Goal: Task Accomplishment & Management: Complete application form

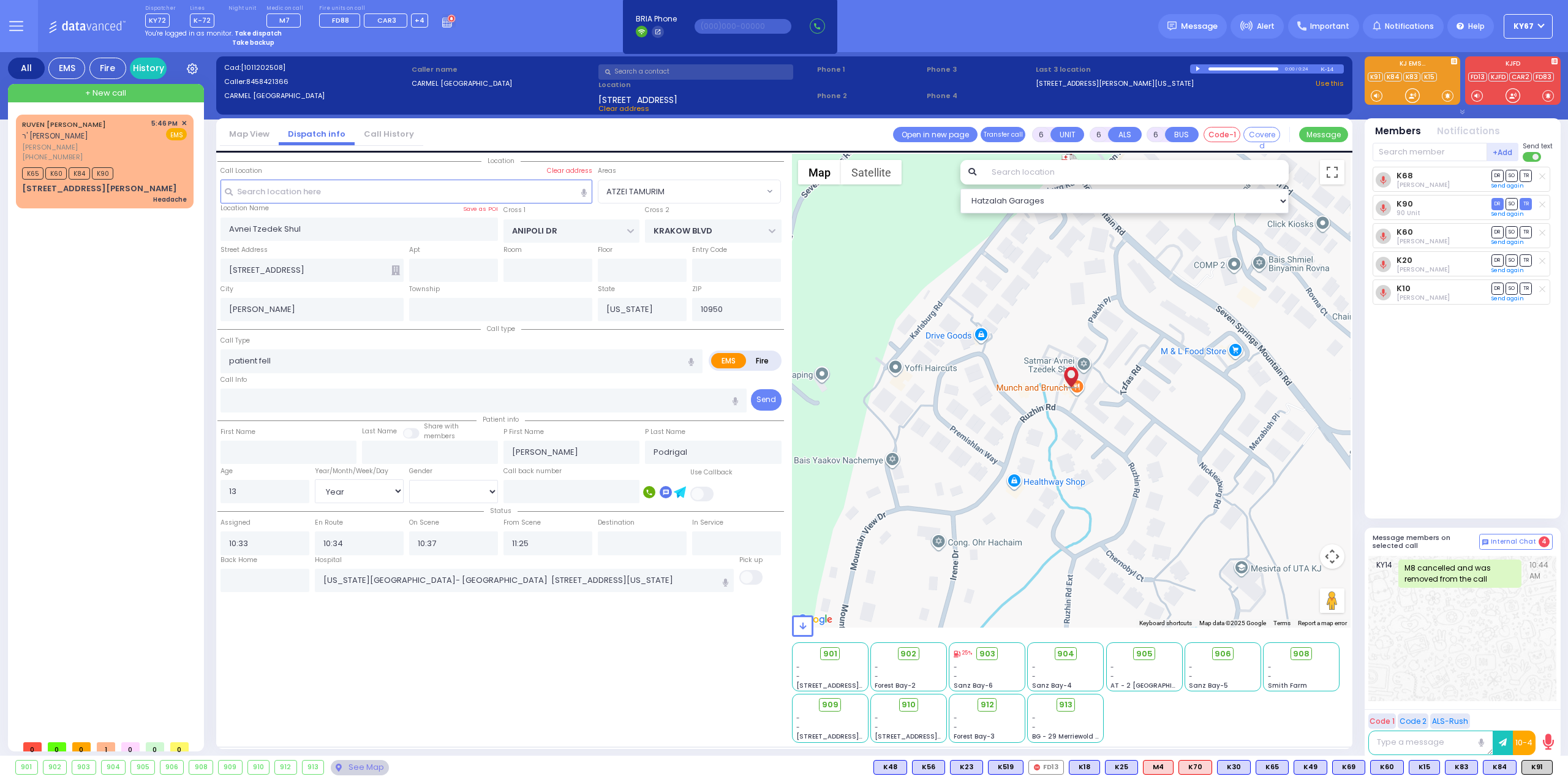
select select "ATZEI TAMURIM"
select select "Year"
select select "[DEMOGRAPHIC_DATA]"
click at [264, 33] on strong "Take dispatch" at bounding box center [258, 33] width 47 height 9
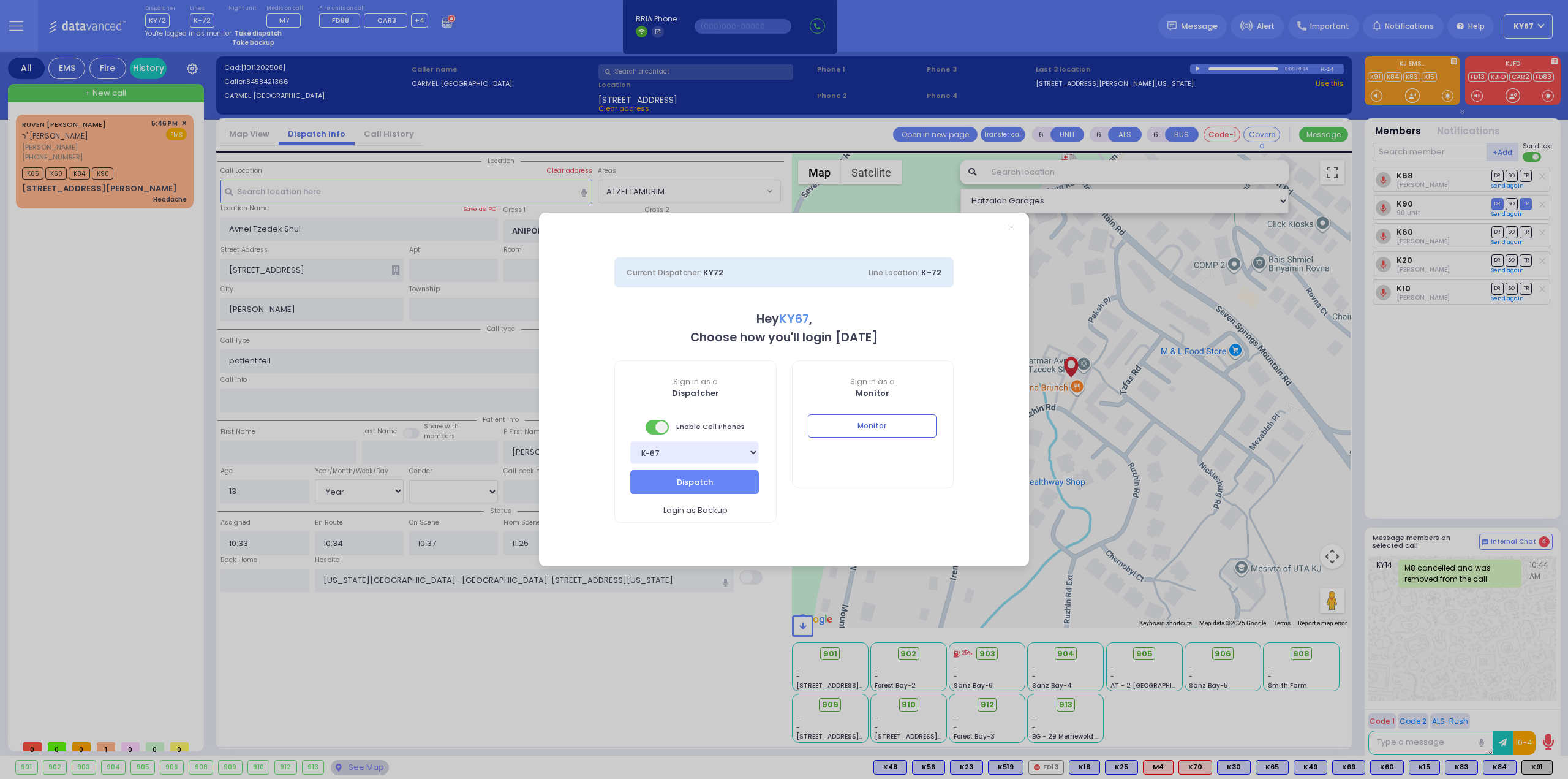
select select "9"
click at [671, 489] on button "Dispatch" at bounding box center [695, 481] width 129 height 23
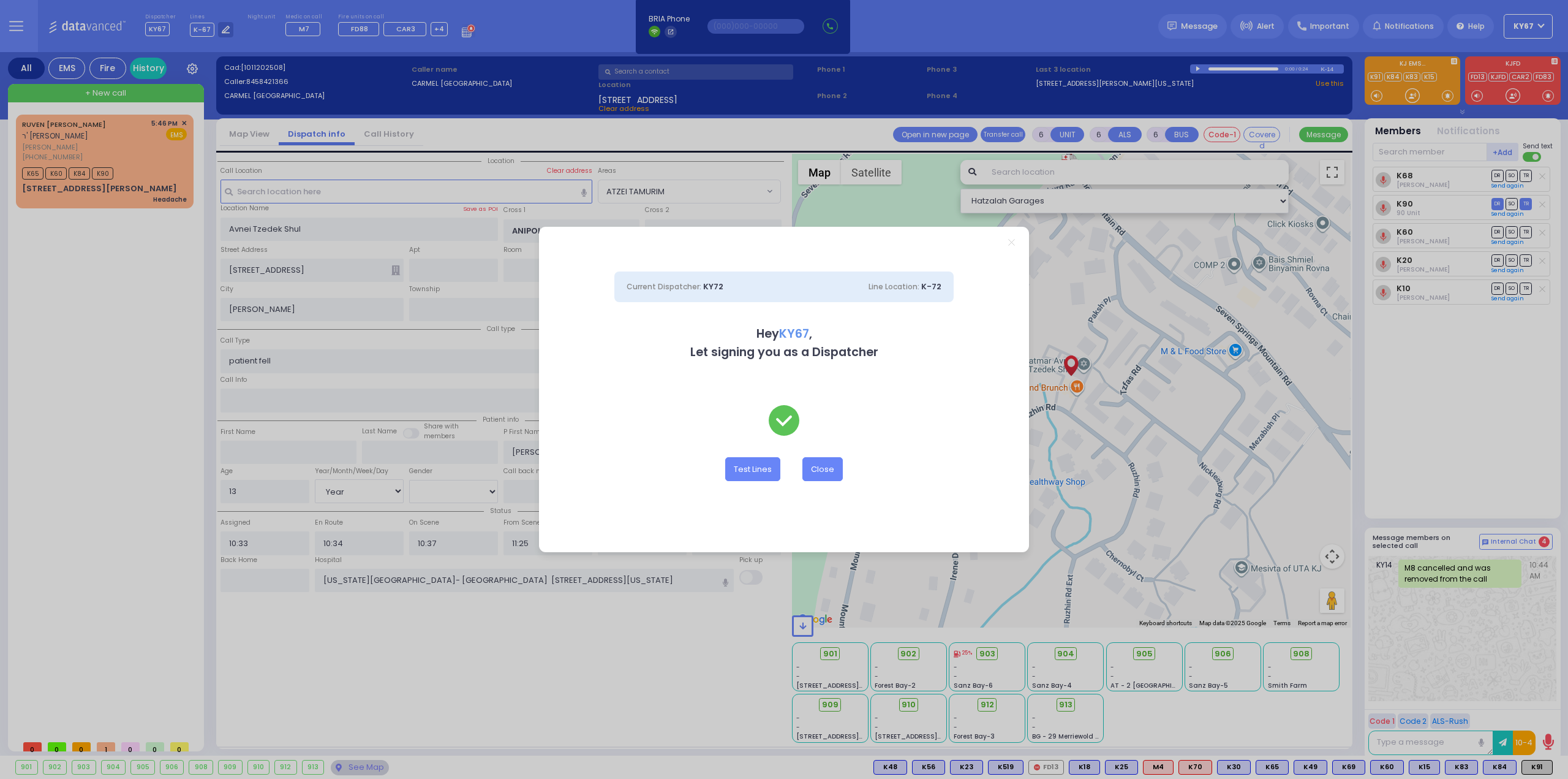
click at [1013, 245] on icon "Close" at bounding box center [1012, 242] width 7 height 7
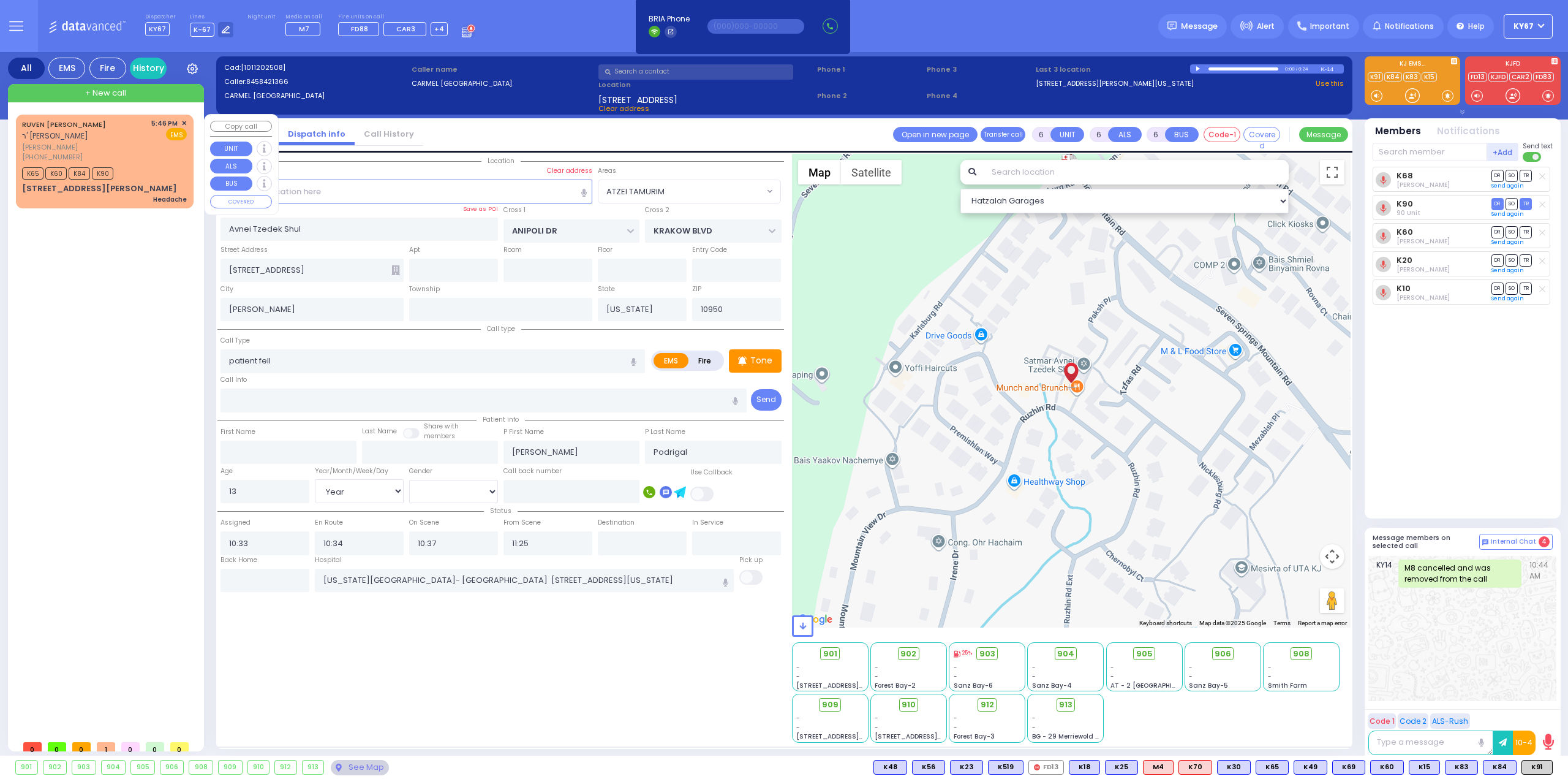
click at [118, 152] on div "[PHONE_NUMBER]" at bounding box center [84, 158] width 125 height 11
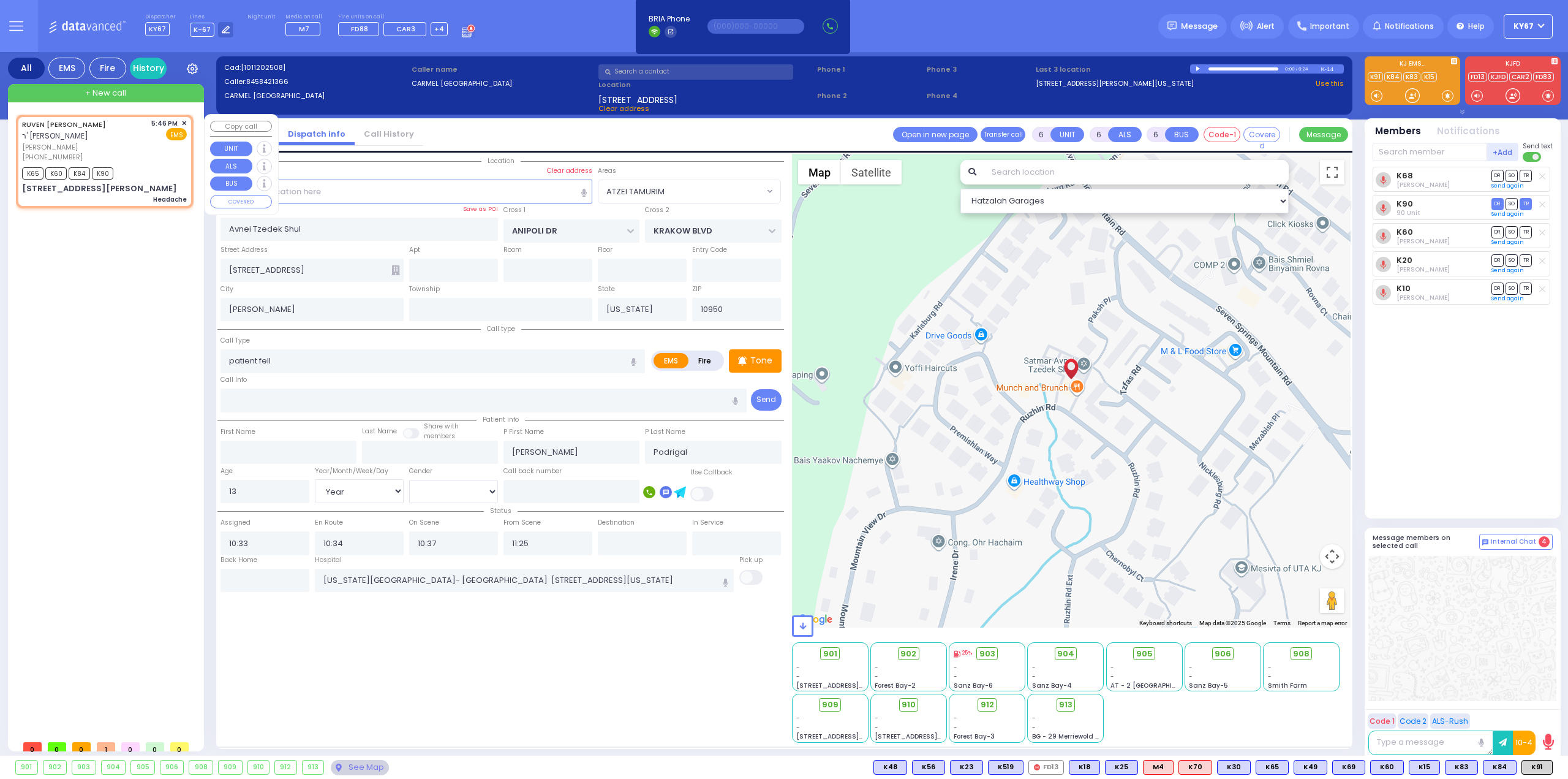
type input "1"
type input "0"
type input "1"
select select
type input "Headache"
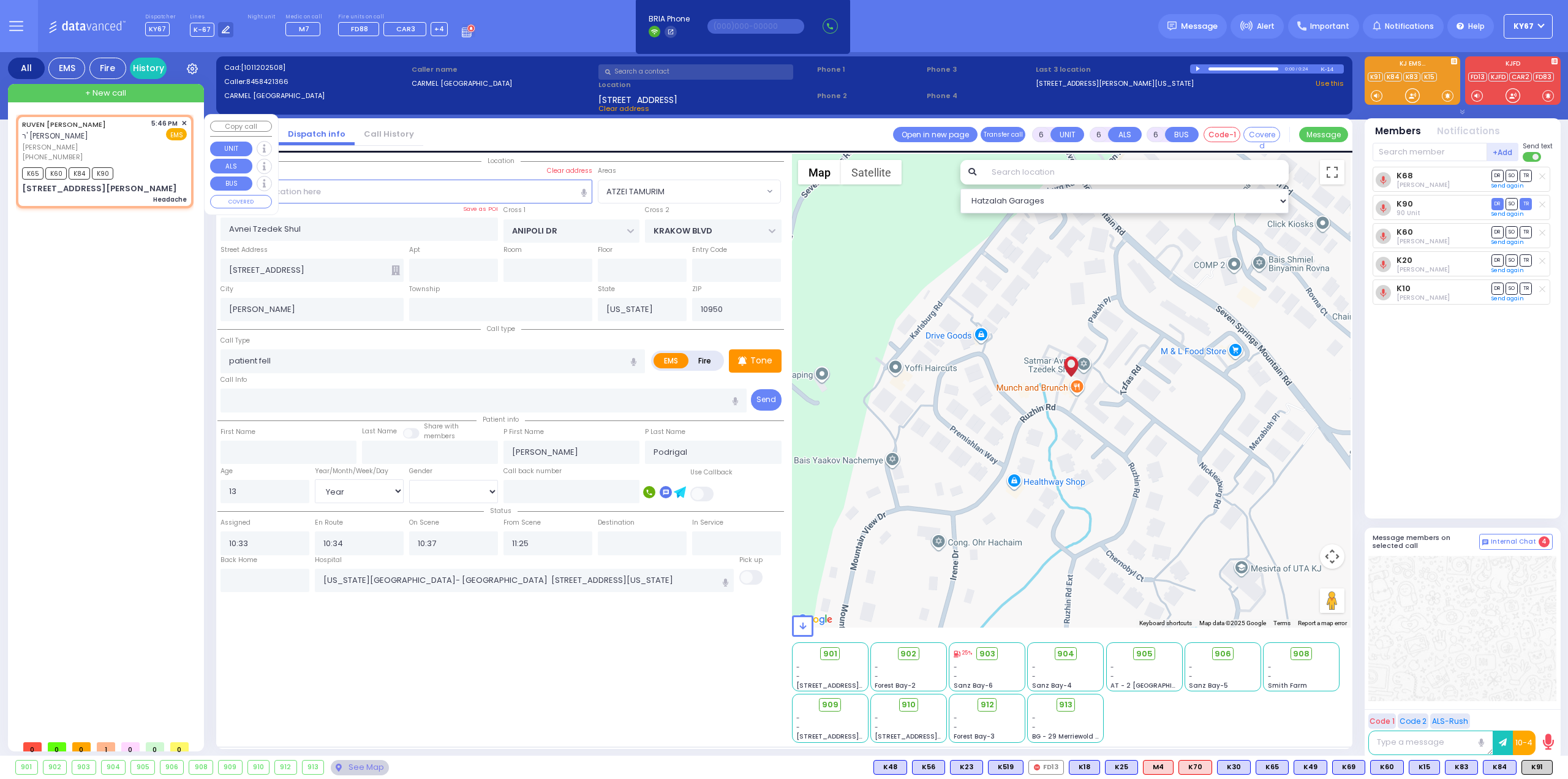
radio input "true"
type input "[PERSON_NAME]"
type input "GRYKA"
select select
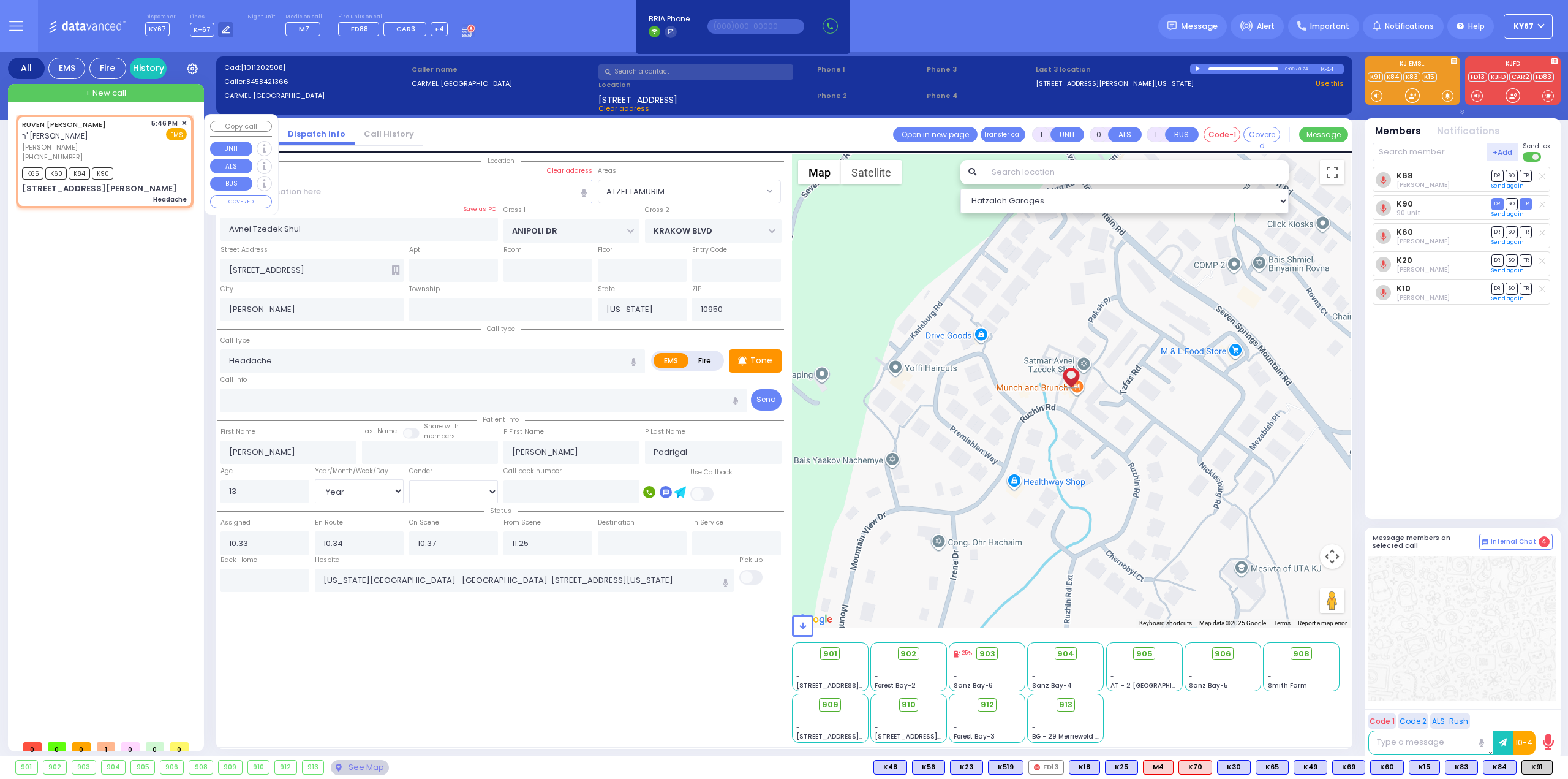
type input "17:46"
type input "17:48"
select select "Hatzalah Garages"
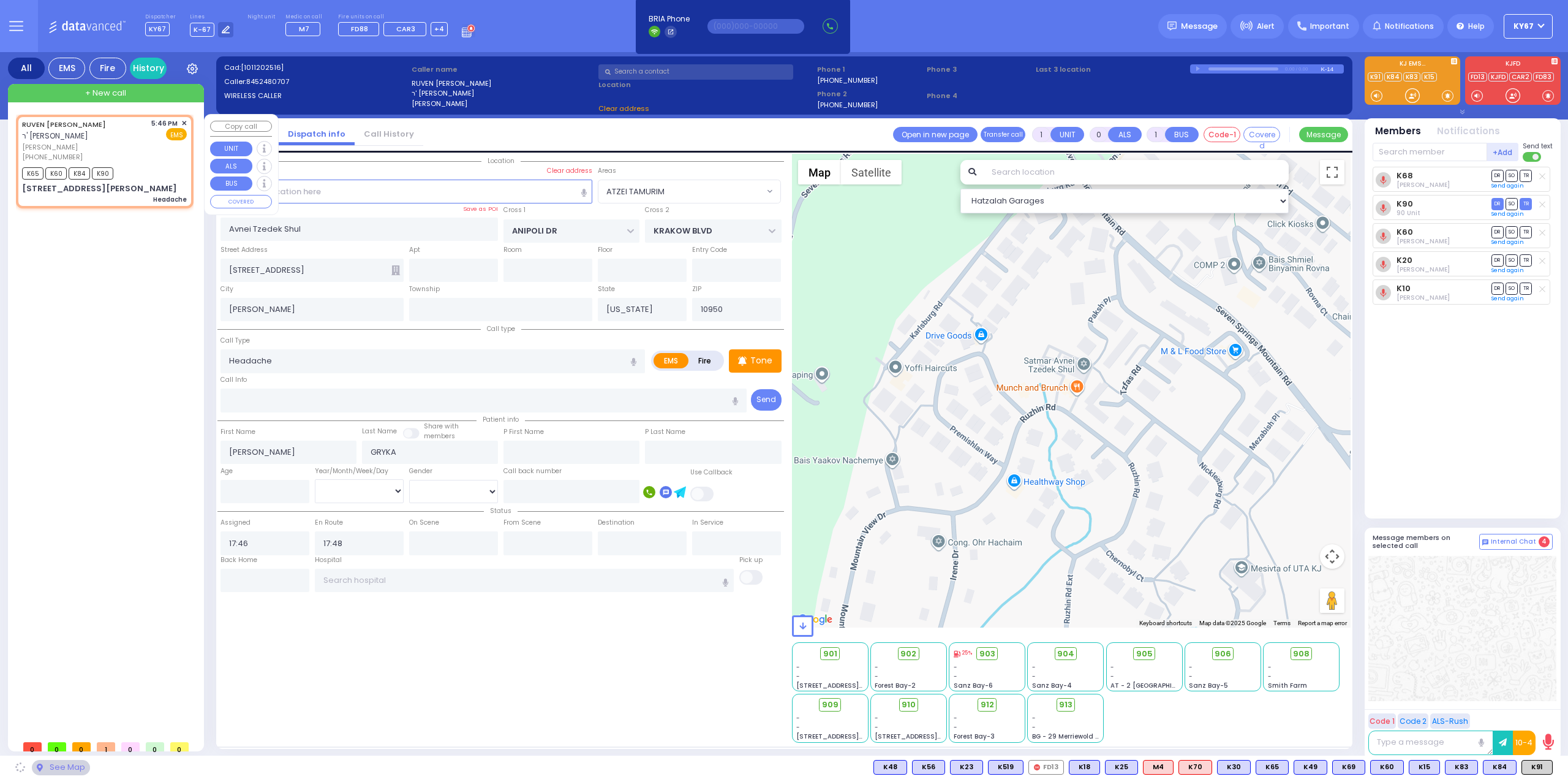
type input "ACRES RD"
type input "8 [PERSON_NAME] CT"
type input "404"
type input "Monroe"
select select "PALM TREE"
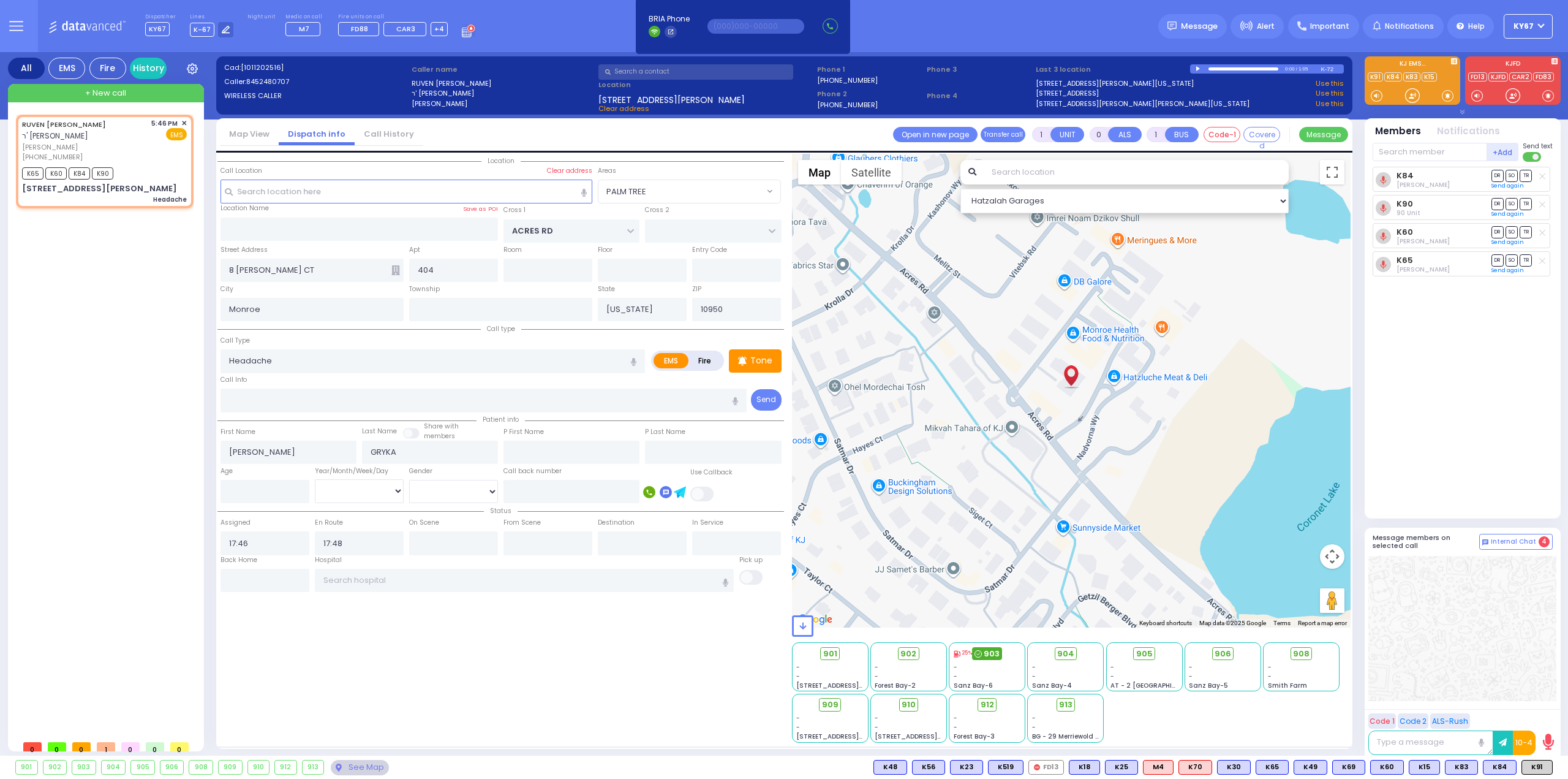
click at [993, 652] on span "903" at bounding box center [992, 654] width 16 height 12
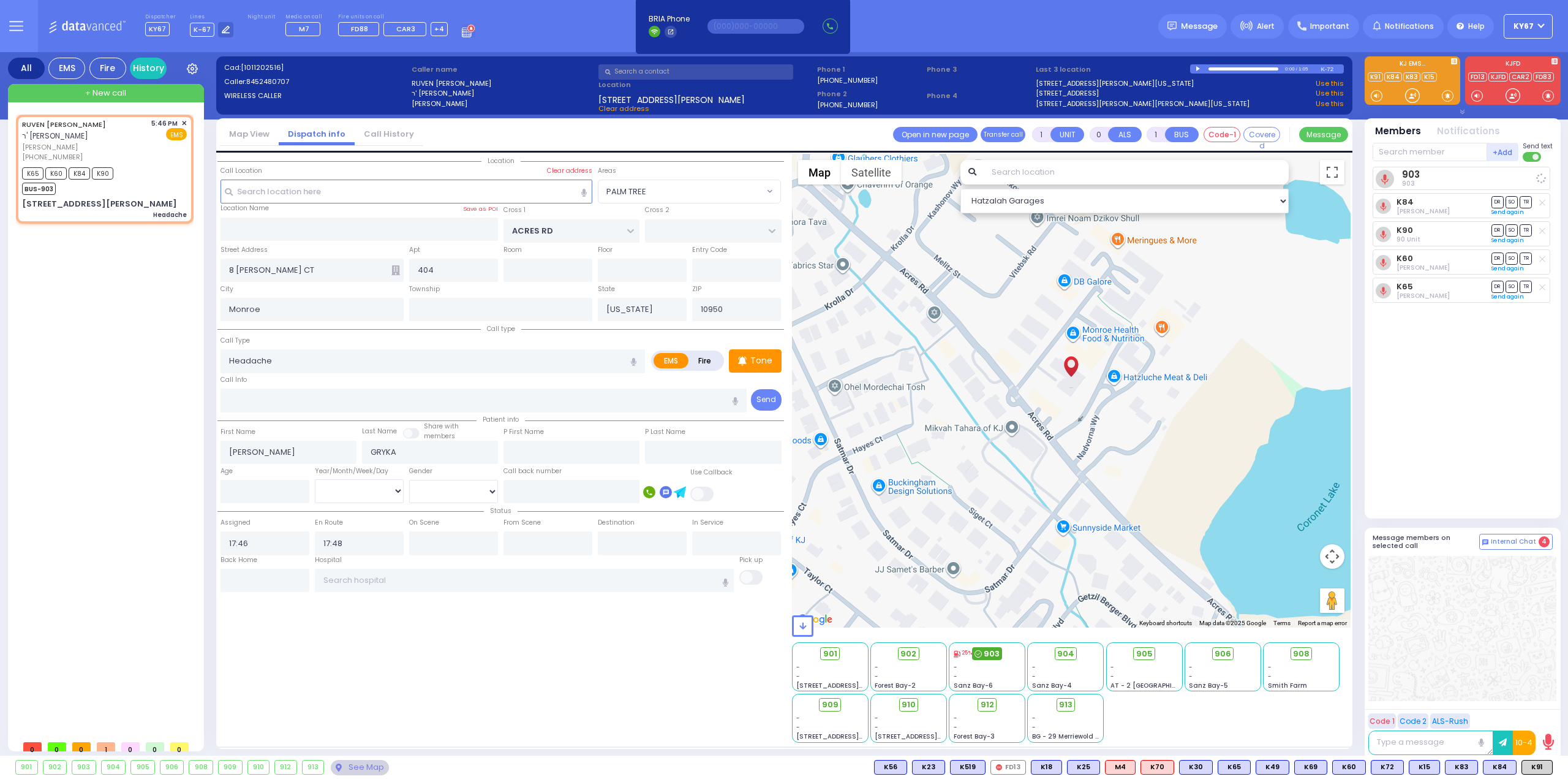
select select
radio input "true"
select select
select select "Hatzalah Garages"
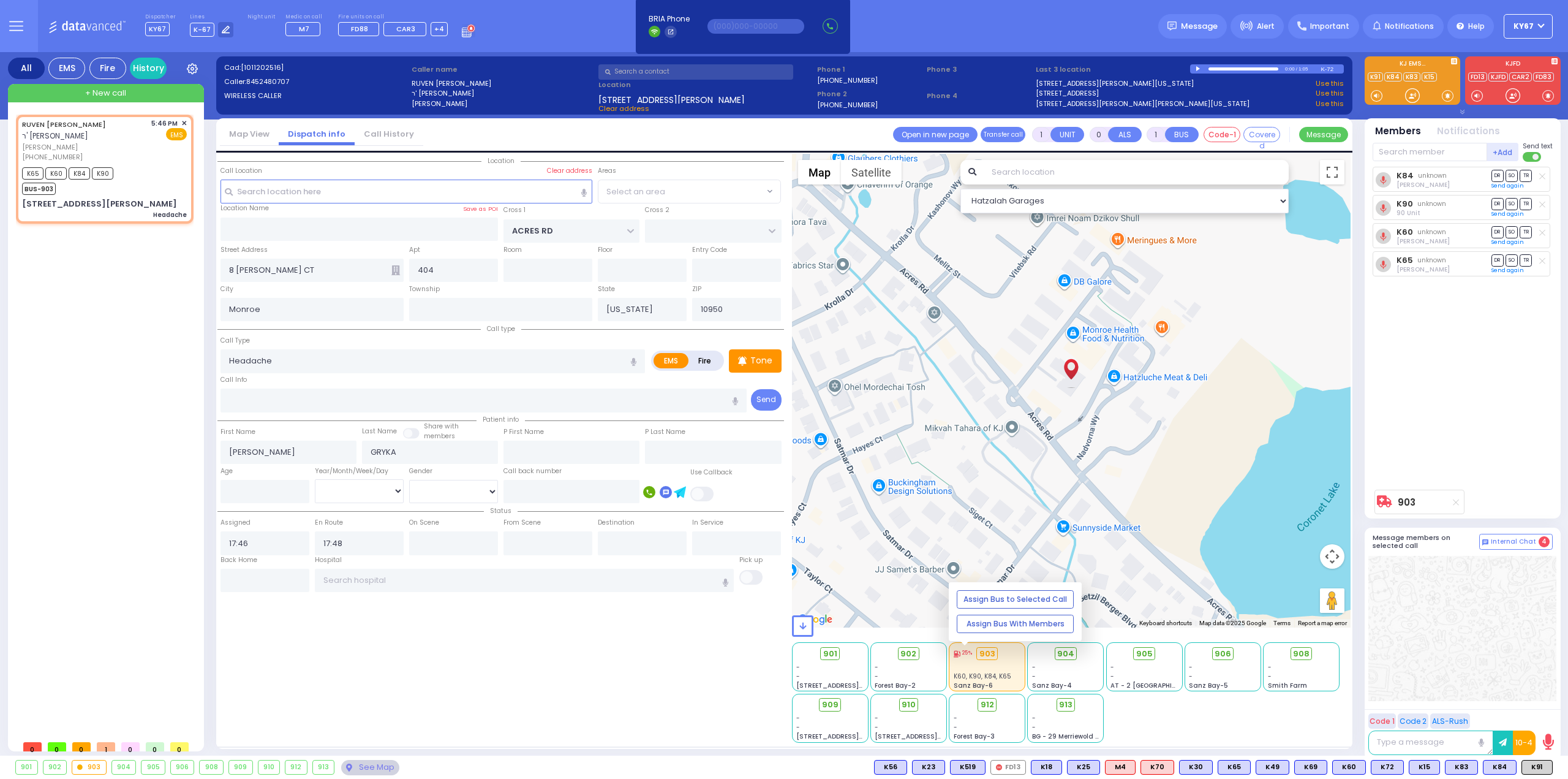
select select "PALM TREE"
